Goal: Task Accomplishment & Management: Manage account settings

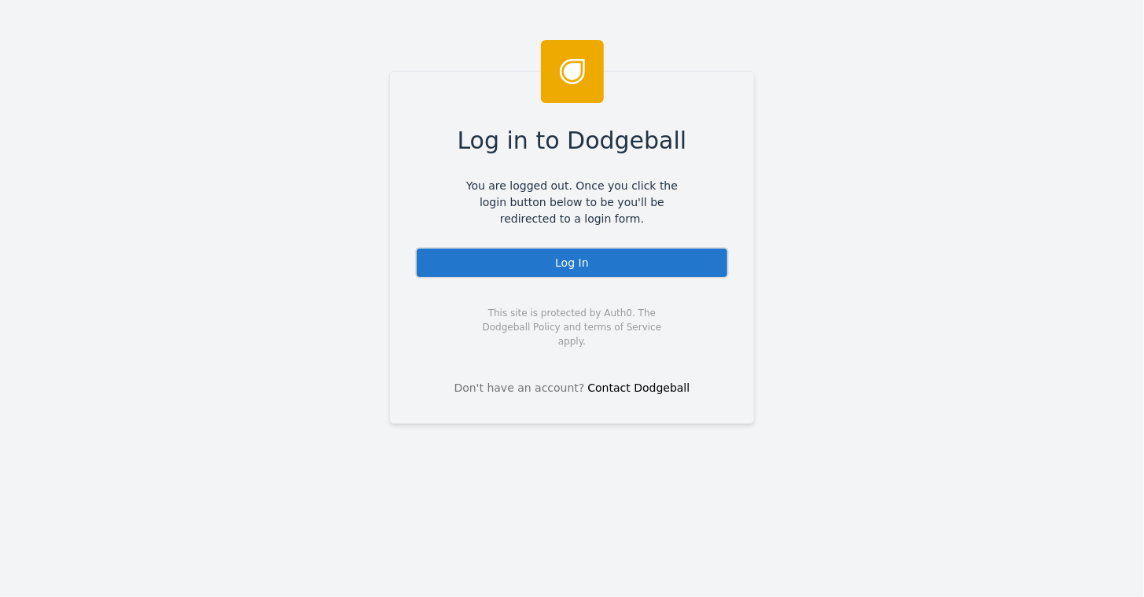
click at [571, 261] on div "Log In" at bounding box center [572, 262] width 314 height 31
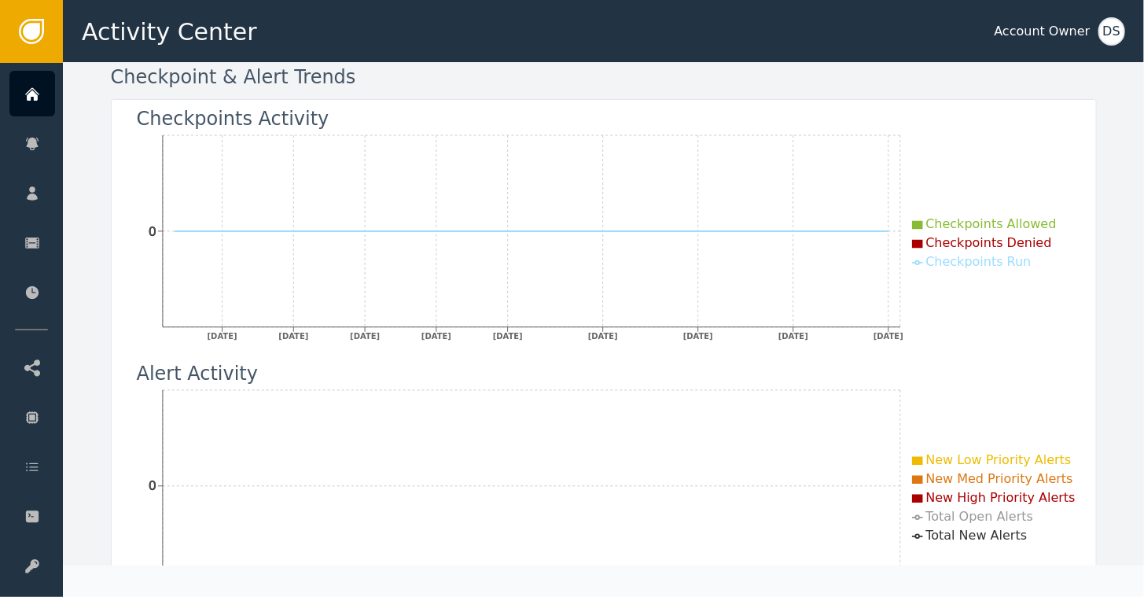
scroll to position [157, 0]
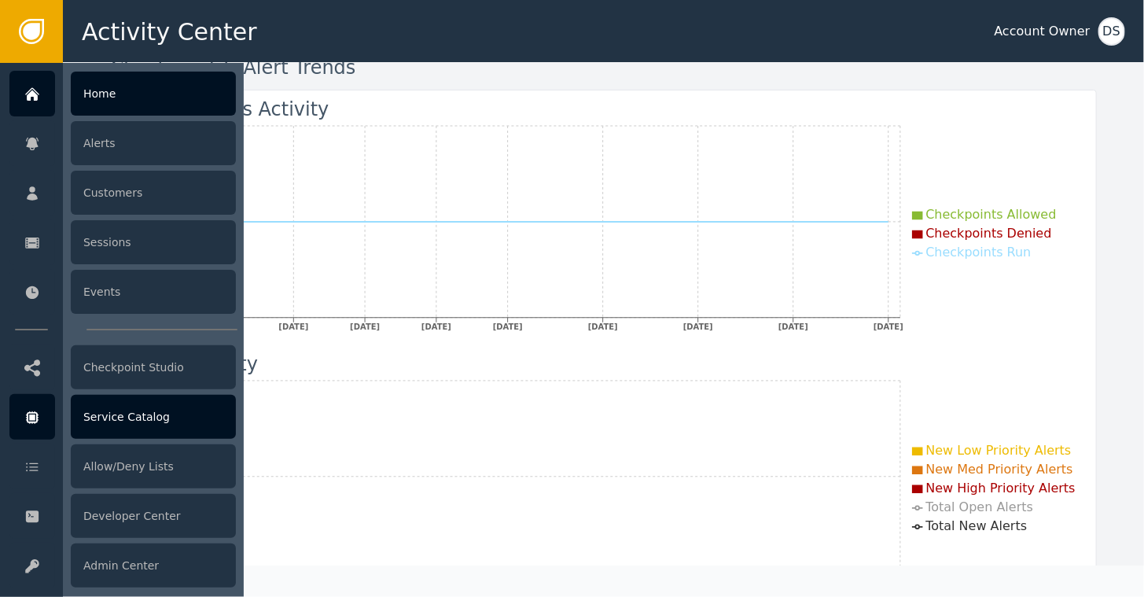
click at [113, 419] on div "Service Catalog" at bounding box center [153, 417] width 165 height 44
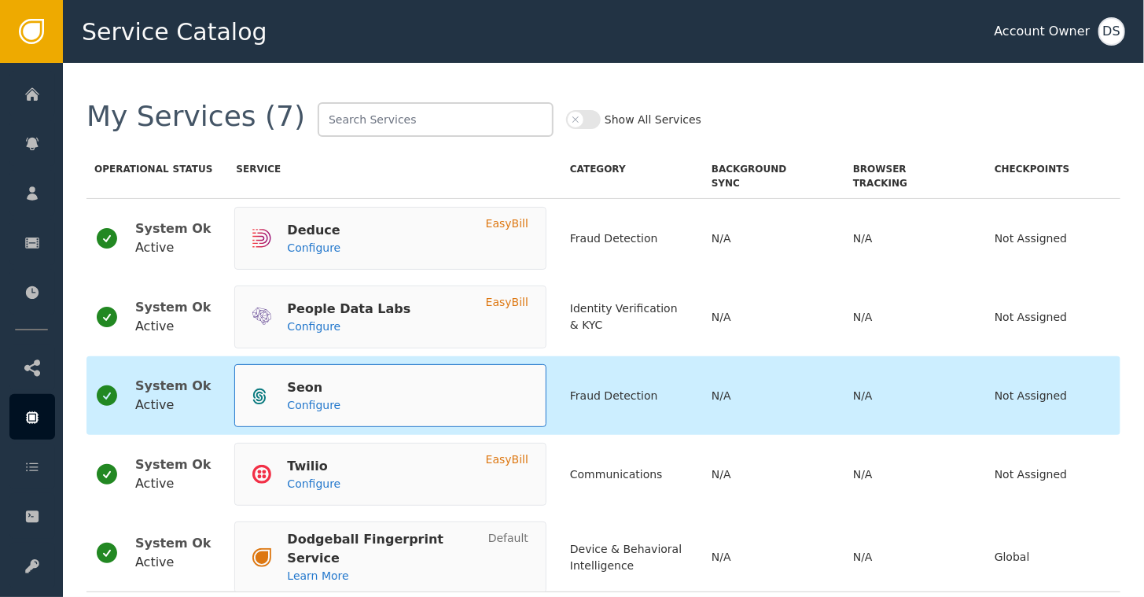
click at [327, 391] on div "Seon Configure" at bounding box center [390, 395] width 312 height 63
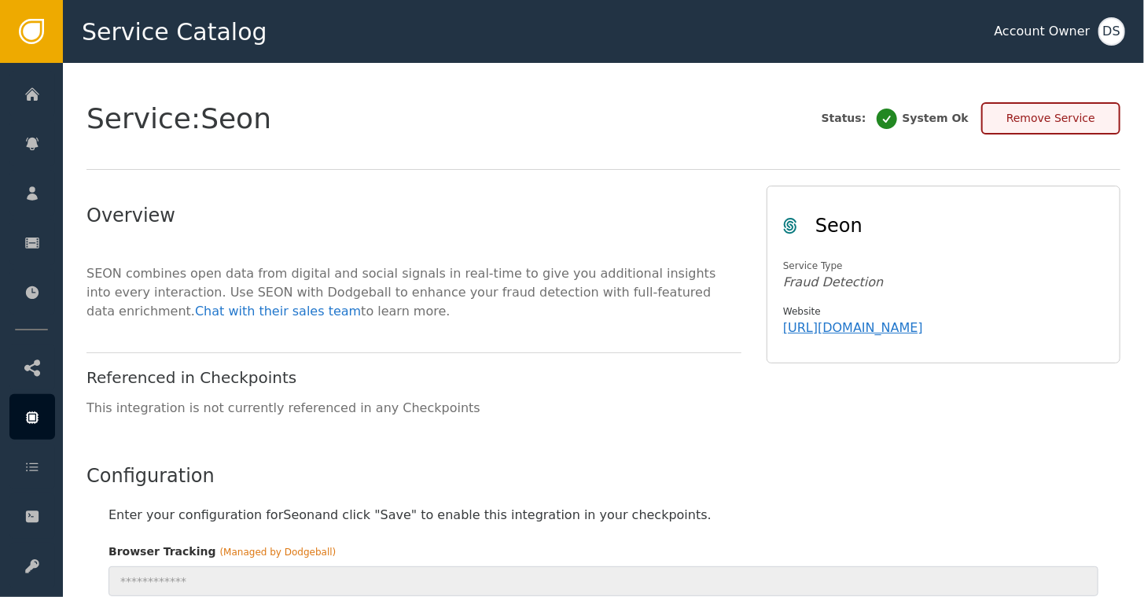
click at [1059, 123] on button "Remove Service" at bounding box center [1050, 118] width 139 height 32
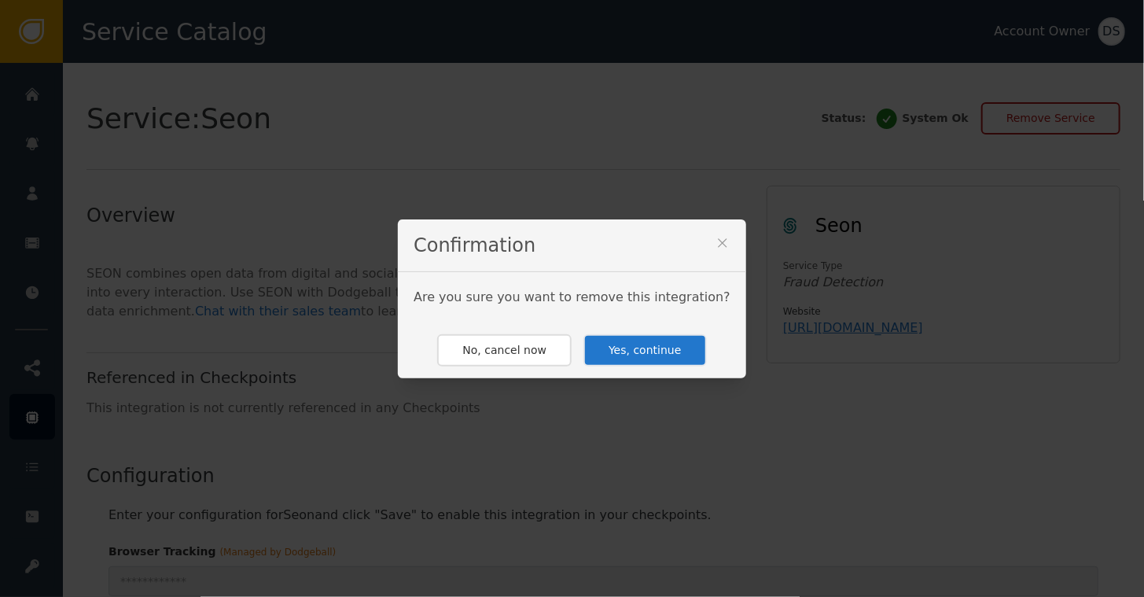
click at [637, 352] on button "Yes, continue" at bounding box center [644, 350] width 123 height 32
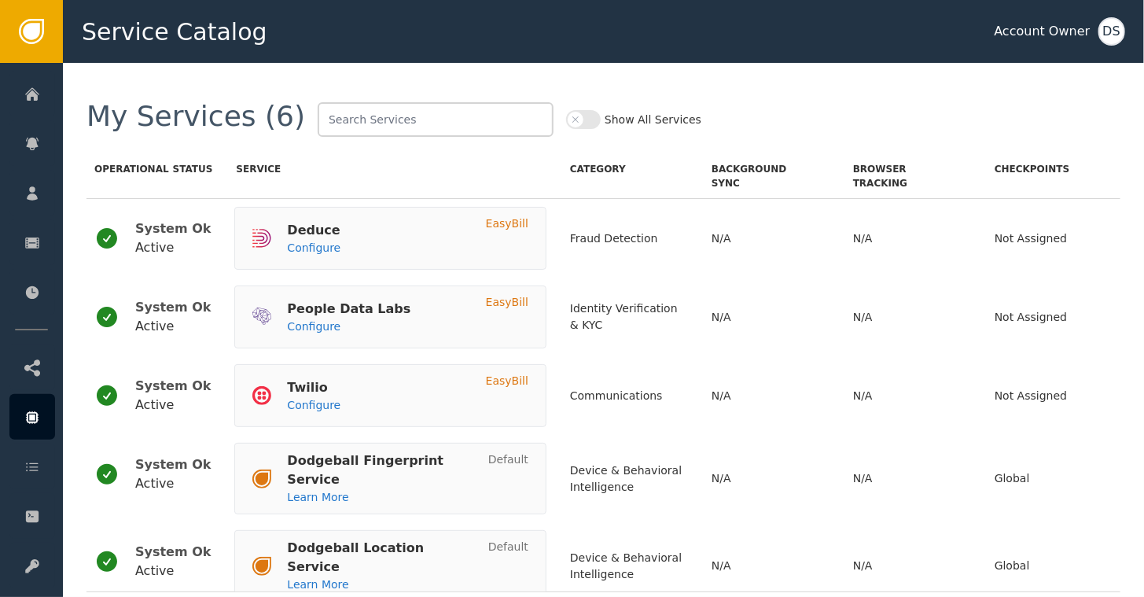
click at [566, 118] on button "Show All Services" at bounding box center [583, 119] width 35 height 19
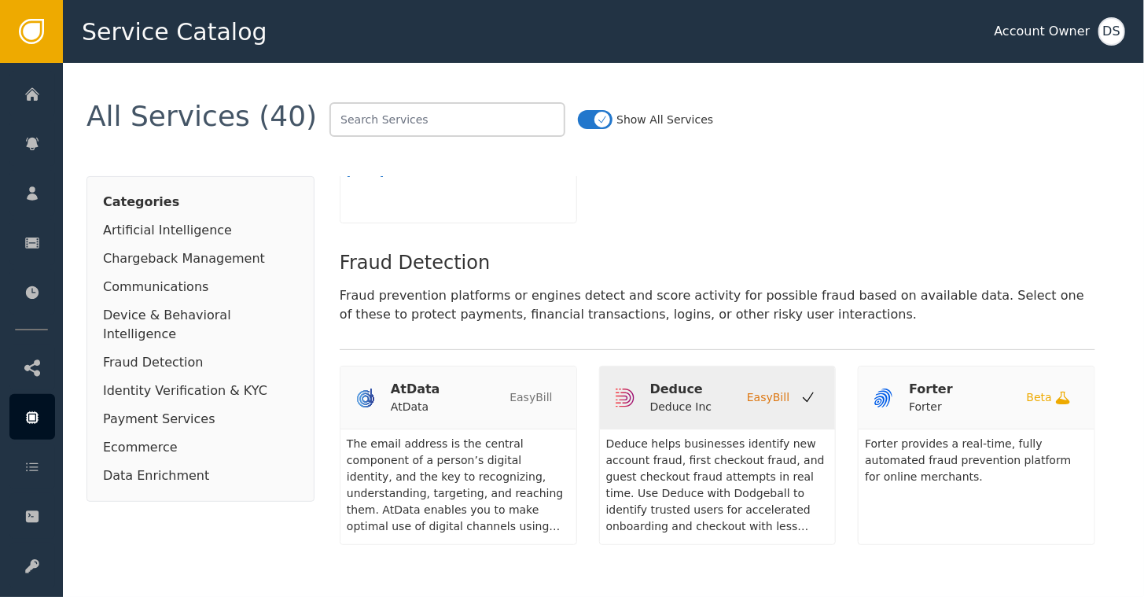
scroll to position [1179, 0]
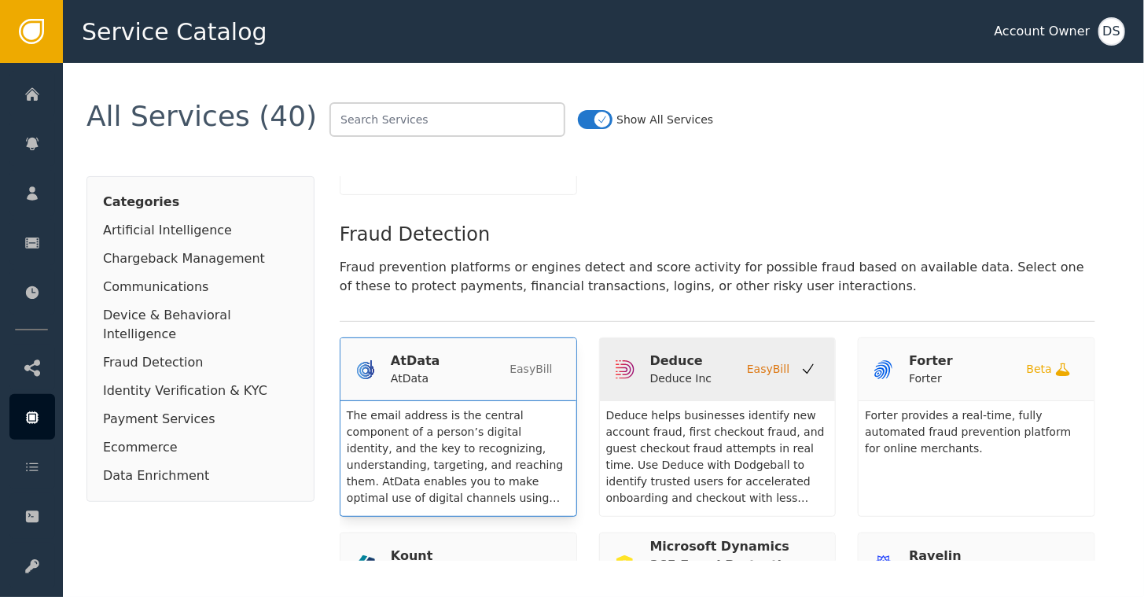
click at [444, 351] on div "AtData AtData EasyBill" at bounding box center [458, 368] width 204 height 35
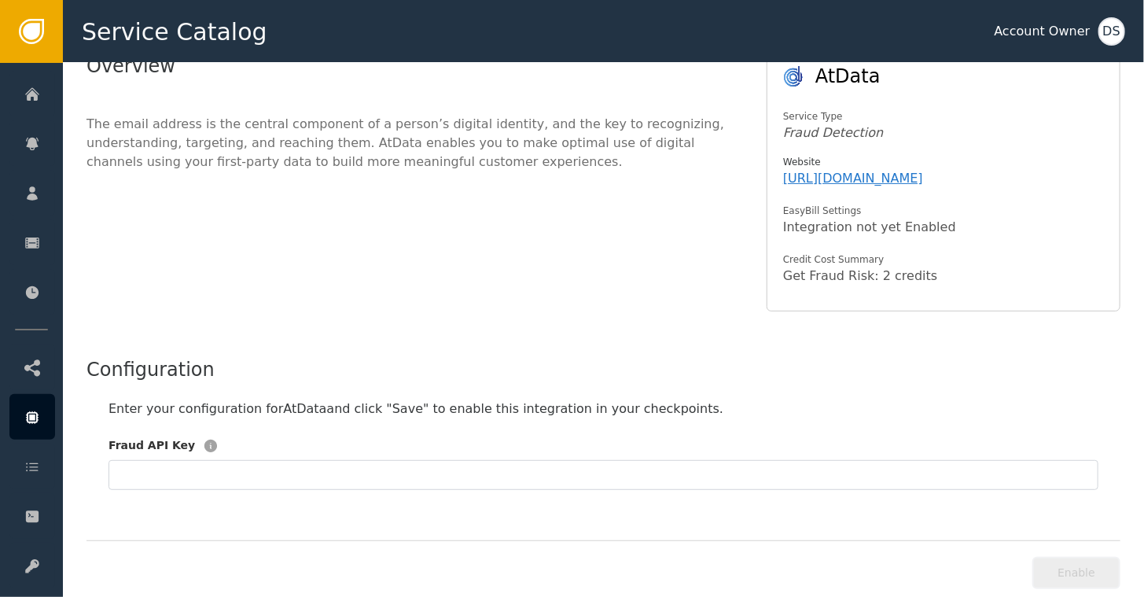
scroll to position [174, 0]
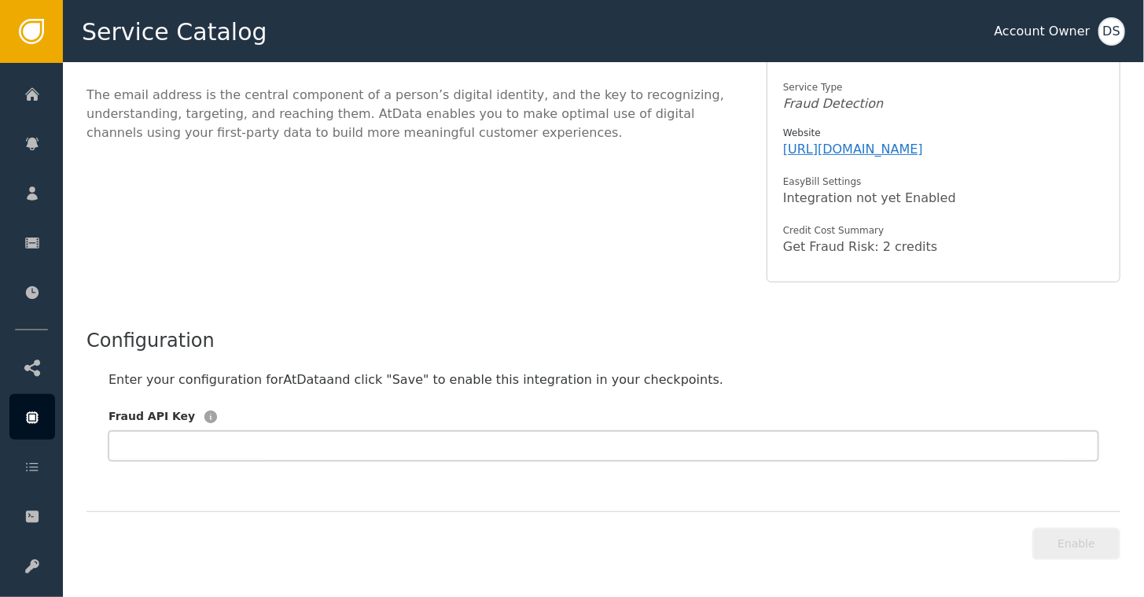
click at [558, 457] on input "text" at bounding box center [603, 446] width 990 height 30
click at [1072, 536] on button "Enable" at bounding box center [1076, 543] width 88 height 32
type input "**"
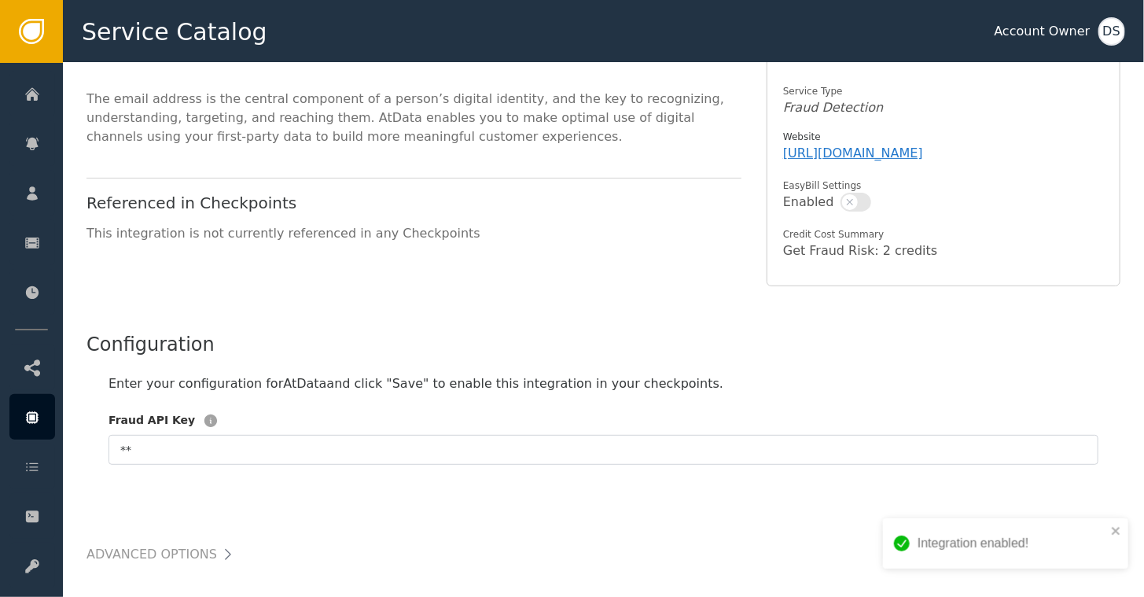
scroll to position [178, 0]
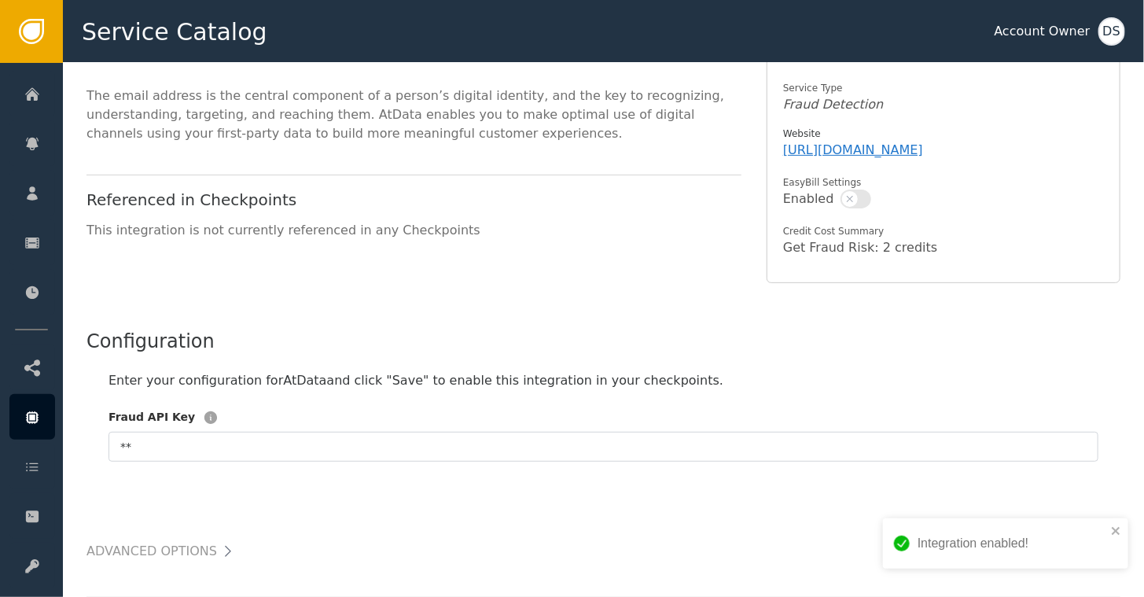
click at [857, 196] on button "button" at bounding box center [855, 198] width 31 height 19
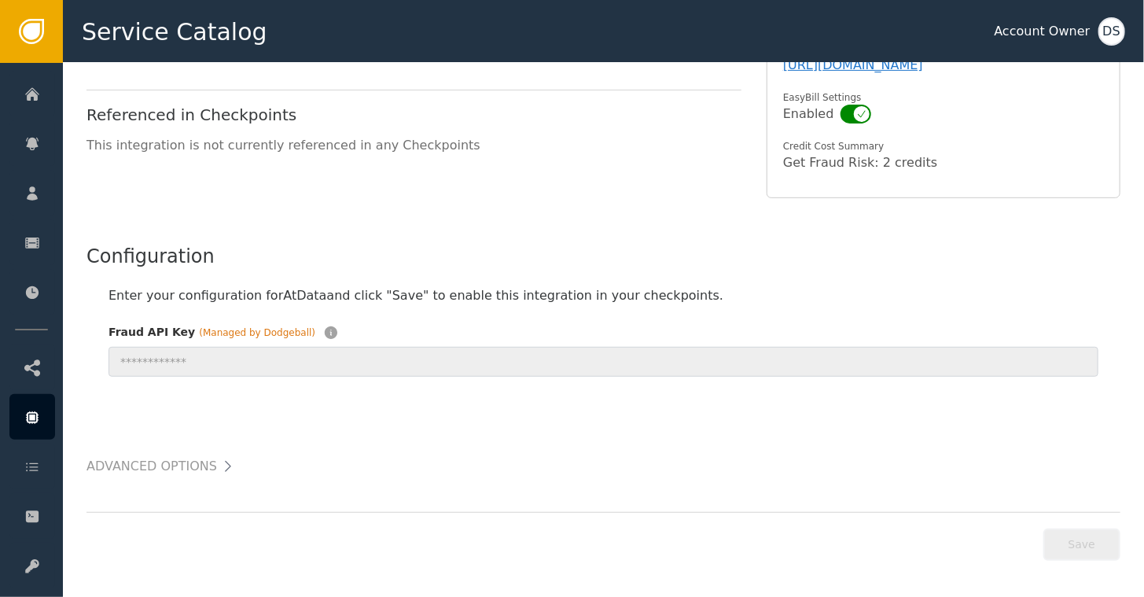
scroll to position [0, 0]
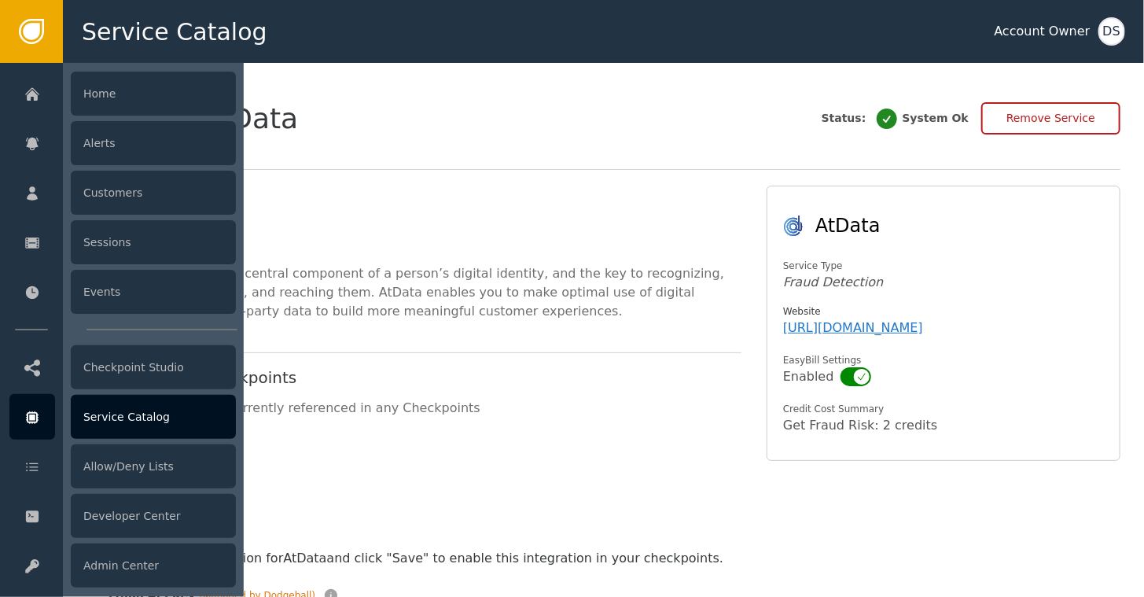
click at [107, 419] on div "Service Catalog" at bounding box center [153, 417] width 165 height 44
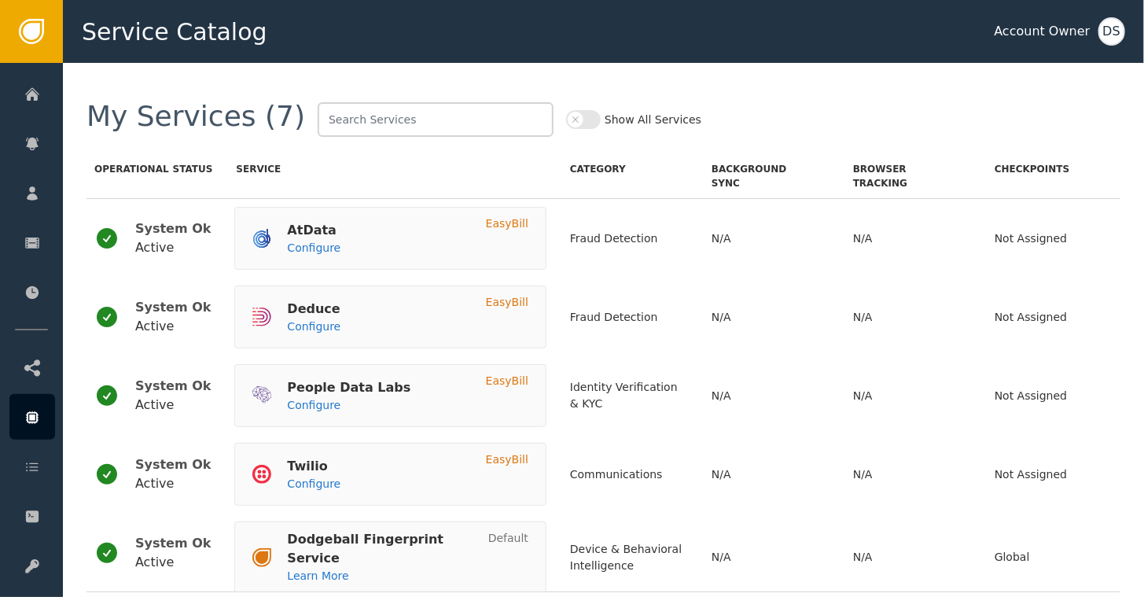
click at [393, 173] on div "Service" at bounding box center [391, 163] width 310 height 53
click at [1110, 27] on div "DS" at bounding box center [1111, 31] width 27 height 28
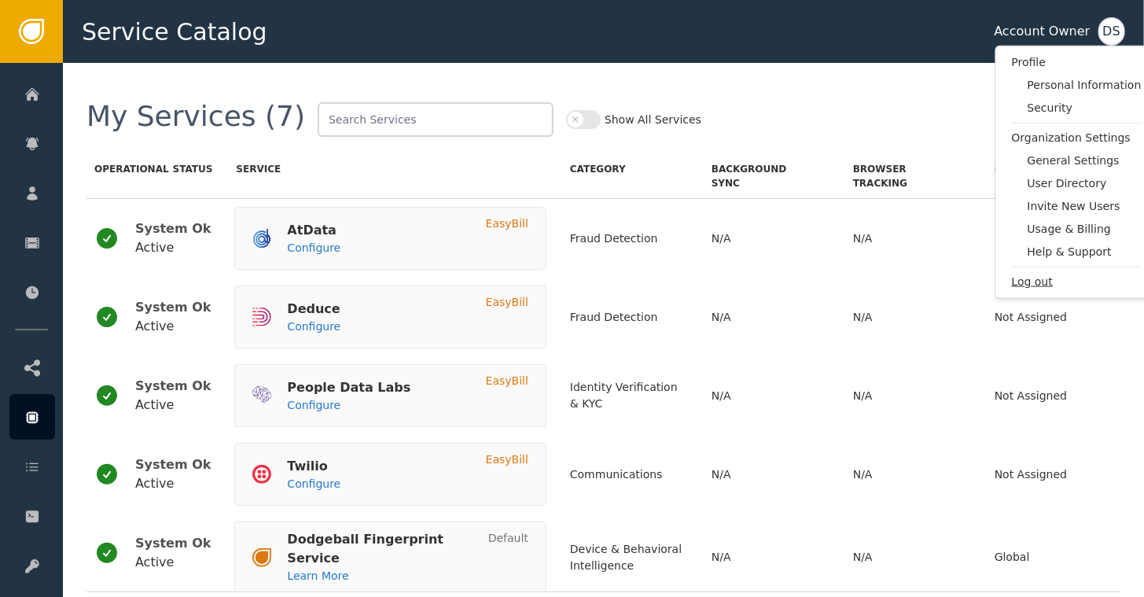
click at [1023, 284] on span "Log out" at bounding box center [1077, 282] width 130 height 17
